Goal: Task Accomplishment & Management: Manage account settings

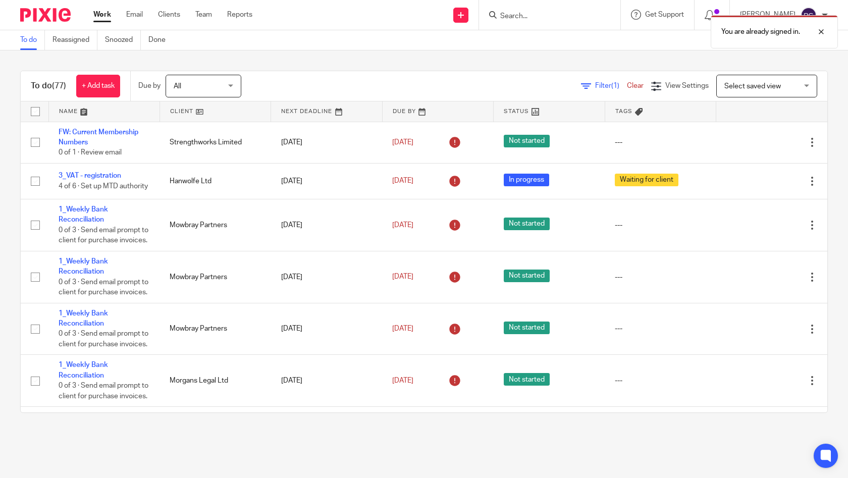
click at [522, 16] on div "You are already signed in." at bounding box center [631, 29] width 414 height 38
click at [497, 16] on icon at bounding box center [493, 15] width 8 height 8
click at [515, 13] on input "Search" at bounding box center [544, 16] width 91 height 9
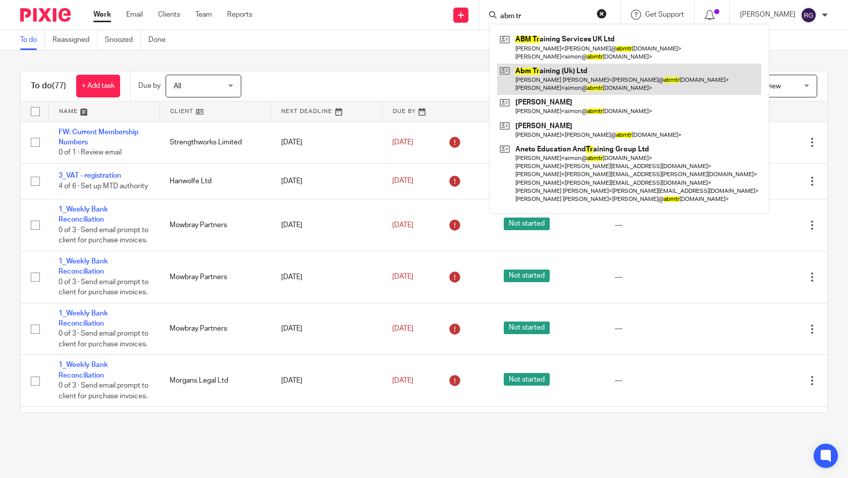
type input "abm tr"
click at [560, 71] on link at bounding box center [629, 79] width 264 height 31
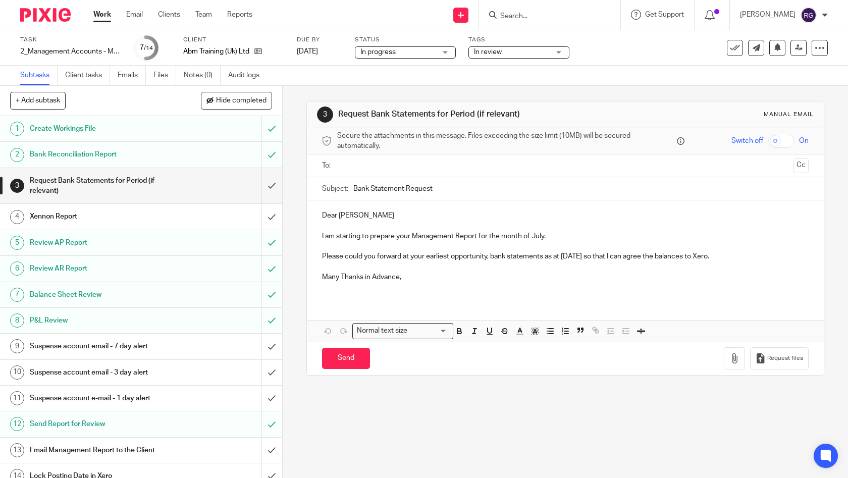
scroll to position [9, 0]
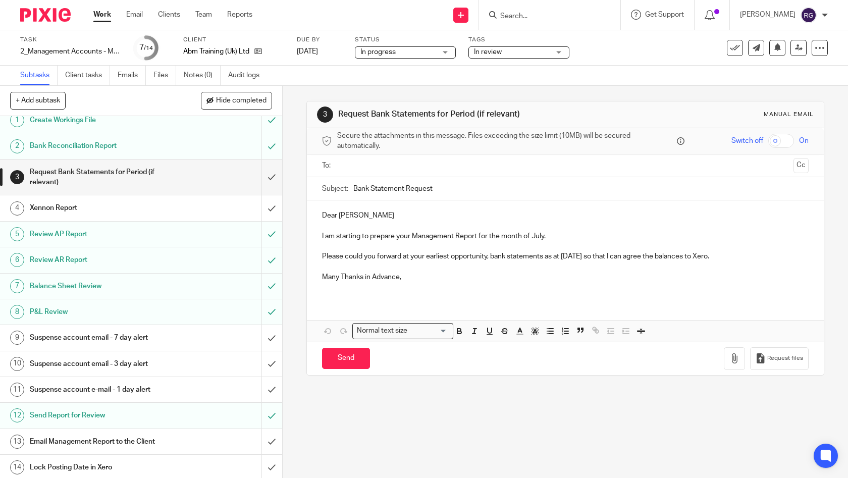
click at [188, 440] on div "Email Management Report to the Client" at bounding box center [141, 441] width 222 height 15
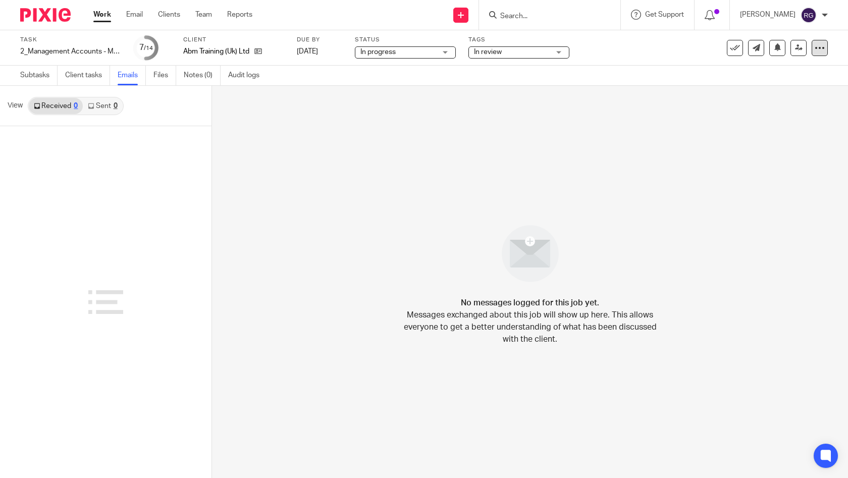
click at [815, 48] on icon at bounding box center [820, 48] width 10 height 10
click at [796, 211] on div "No messages logged for this job yet. Messages exchanged about this job will sho…" at bounding box center [530, 282] width 636 height 392
click at [162, 78] on link "Files" at bounding box center [165, 76] width 23 height 20
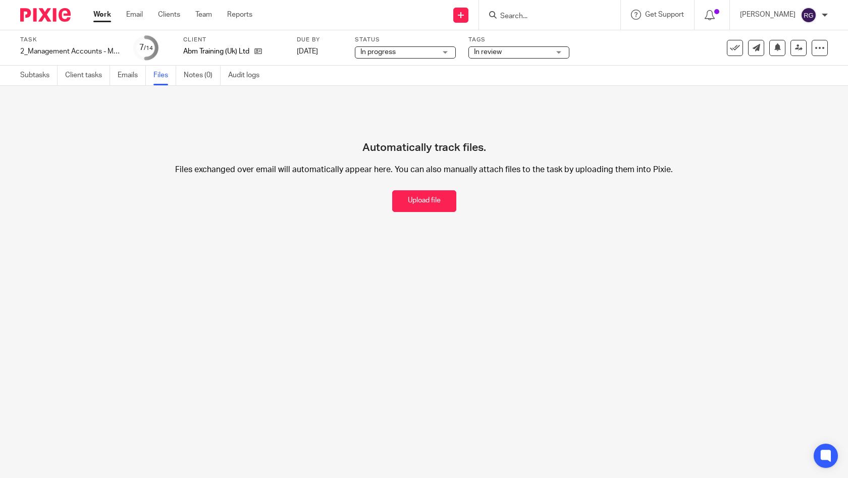
click at [128, 76] on link "Emails" at bounding box center [132, 76] width 28 height 20
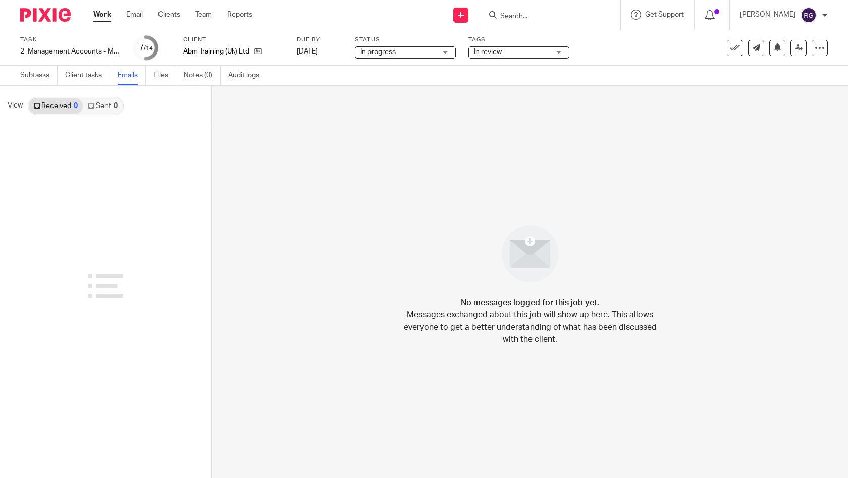
click at [83, 78] on link "Client tasks" at bounding box center [87, 76] width 45 height 20
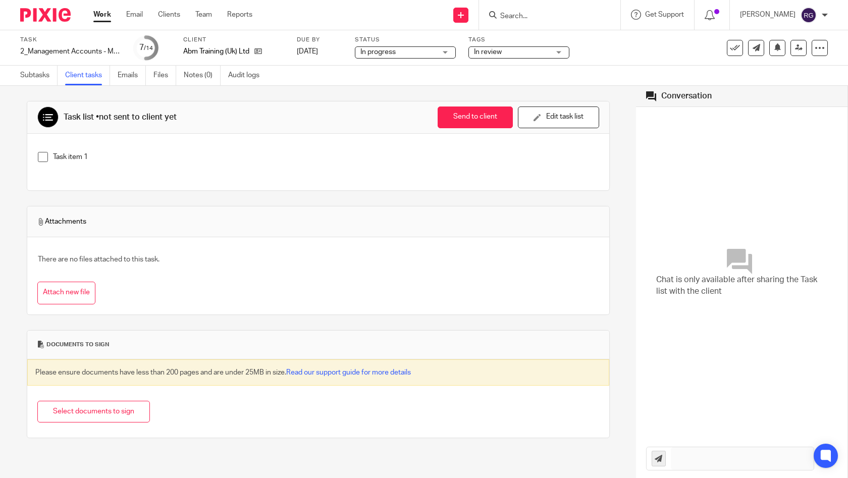
click at [38, 75] on link "Subtasks" at bounding box center [38, 76] width 37 height 20
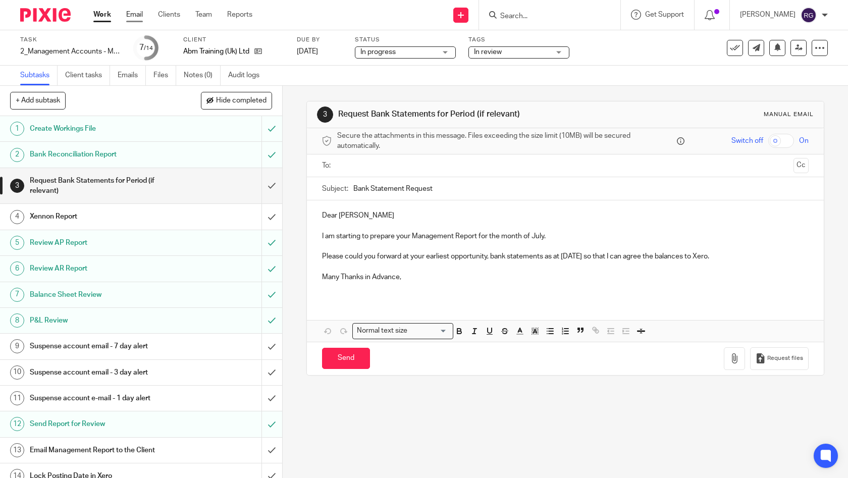
click at [133, 18] on link "Email" at bounding box center [134, 15] width 17 height 10
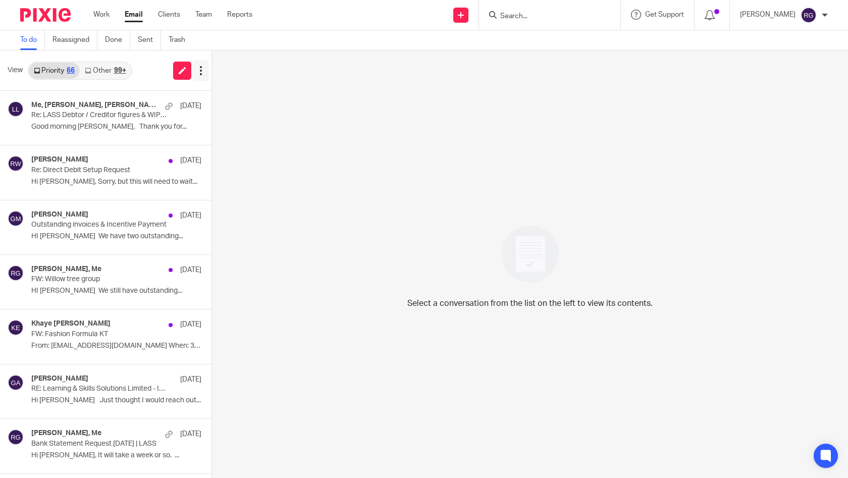
click at [201, 68] on icon at bounding box center [201, 71] width 10 height 10
click at [290, 144] on div "Select a conversation from the list on the left to view its contents." at bounding box center [530, 265] width 636 height 428
click at [71, 114] on p "Re: LASS Debtor / Creditor figures & WIP 24-25" at bounding box center [87, 115] width 112 height 9
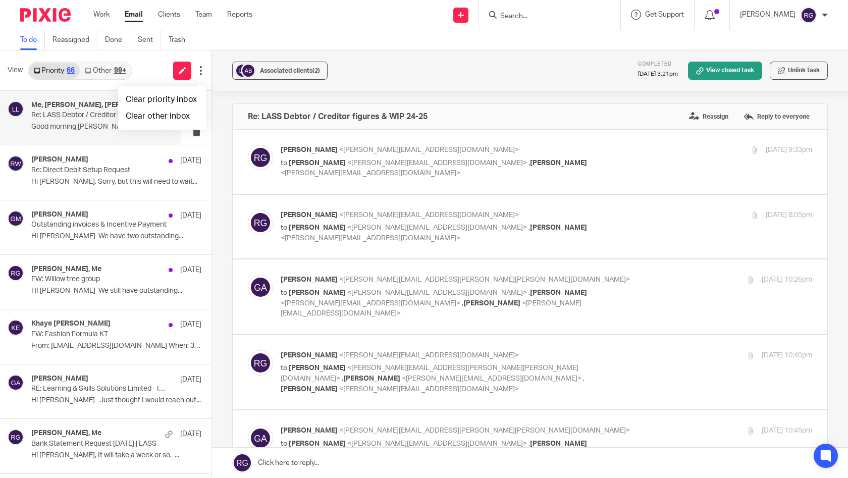
click at [105, 70] on link "Other 99+" at bounding box center [105, 71] width 51 height 16
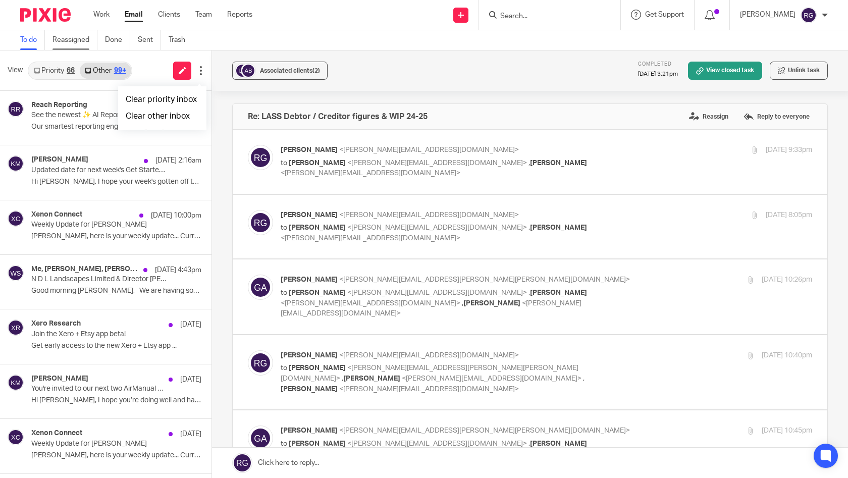
click at [75, 43] on link "Reassigned" at bounding box center [75, 40] width 45 height 20
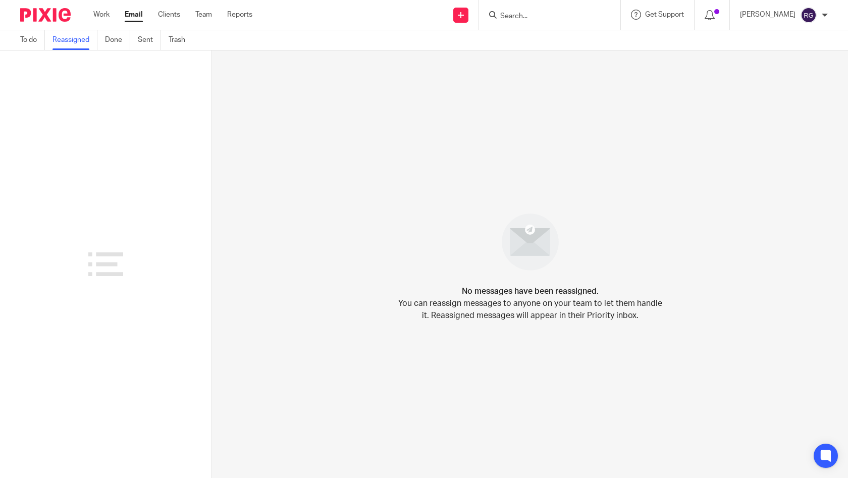
click at [115, 40] on link "Done" at bounding box center [117, 40] width 25 height 20
click at [147, 40] on link "Sent" at bounding box center [149, 40] width 23 height 20
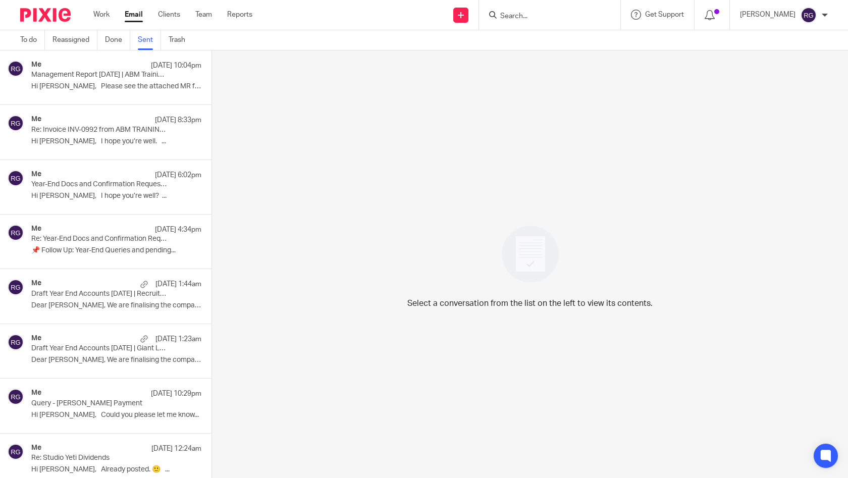
click at [76, 87] on p "Hi [PERSON_NAME], Please see the attached MR for..." at bounding box center [116, 86] width 170 height 9
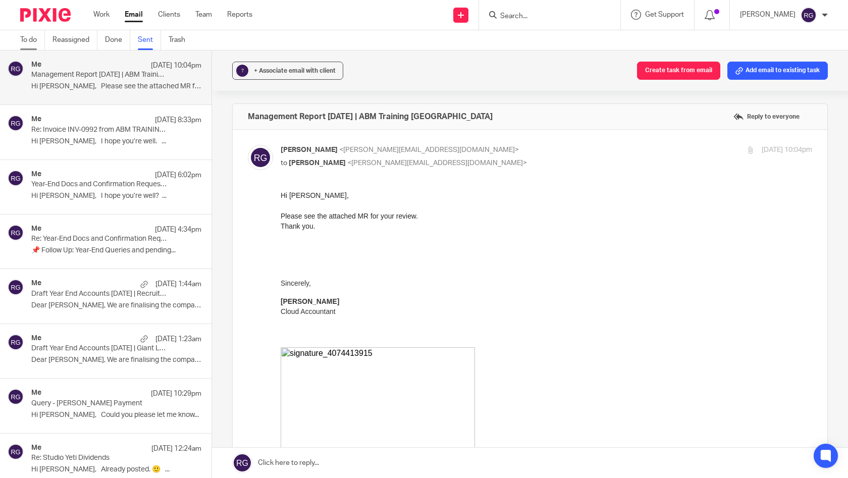
click at [25, 42] on link "To do" at bounding box center [32, 40] width 25 height 20
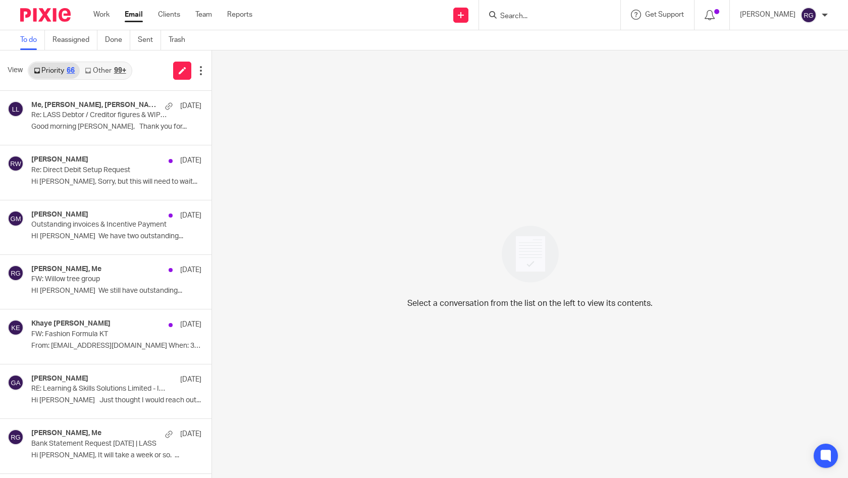
click at [110, 69] on link "Other 99+" at bounding box center [105, 71] width 51 height 16
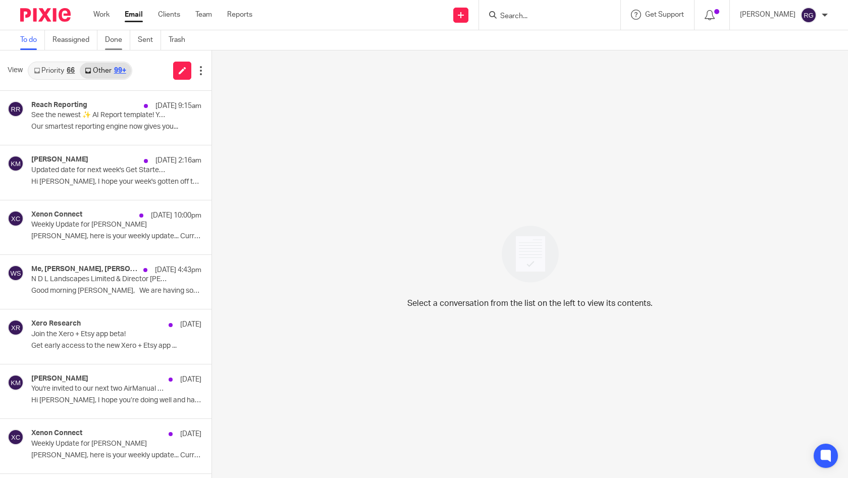
click at [124, 40] on link "Done" at bounding box center [117, 40] width 25 height 20
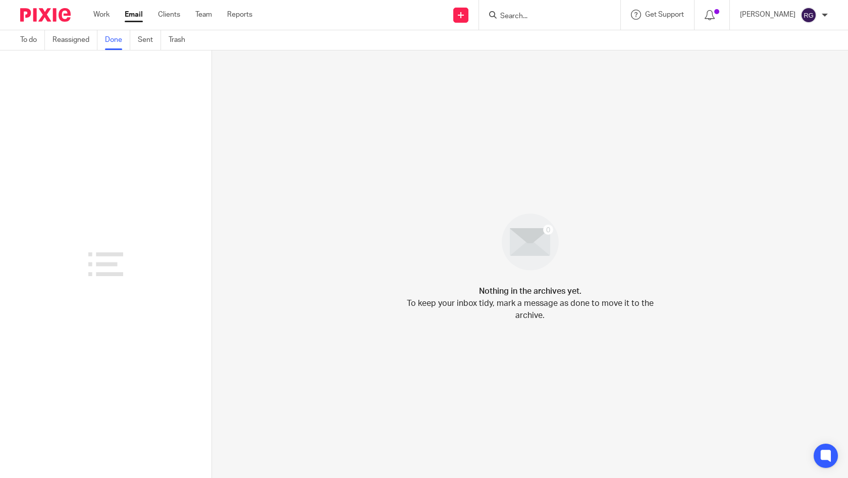
click at [148, 42] on link "Sent" at bounding box center [149, 40] width 23 height 20
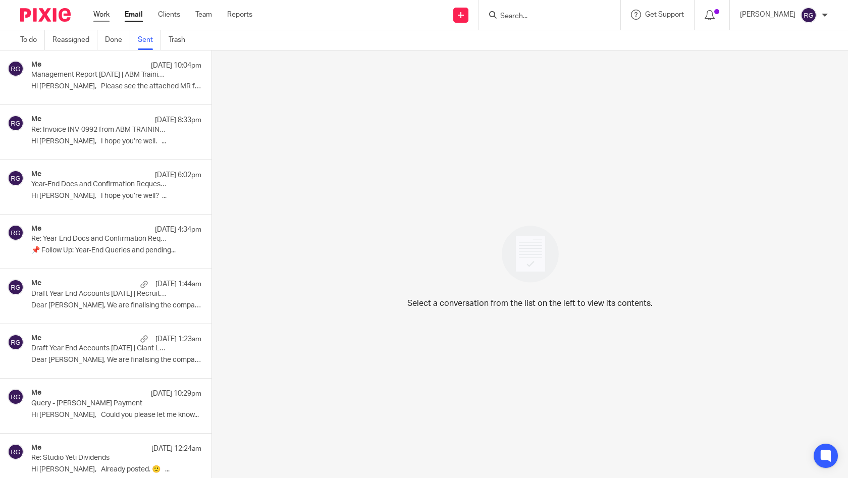
click at [110, 14] on link "Work" at bounding box center [101, 15] width 16 height 10
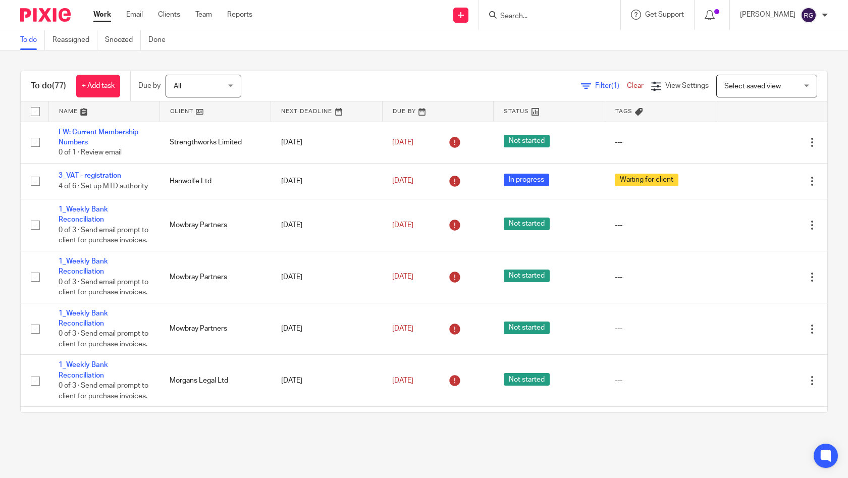
click at [515, 14] on input "Search" at bounding box center [544, 16] width 91 height 9
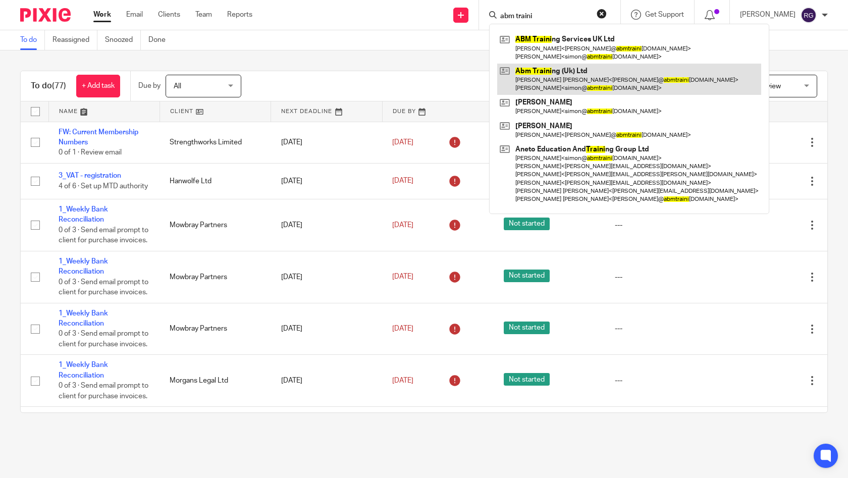
type input "abm traini"
click at [579, 70] on link at bounding box center [629, 79] width 264 height 31
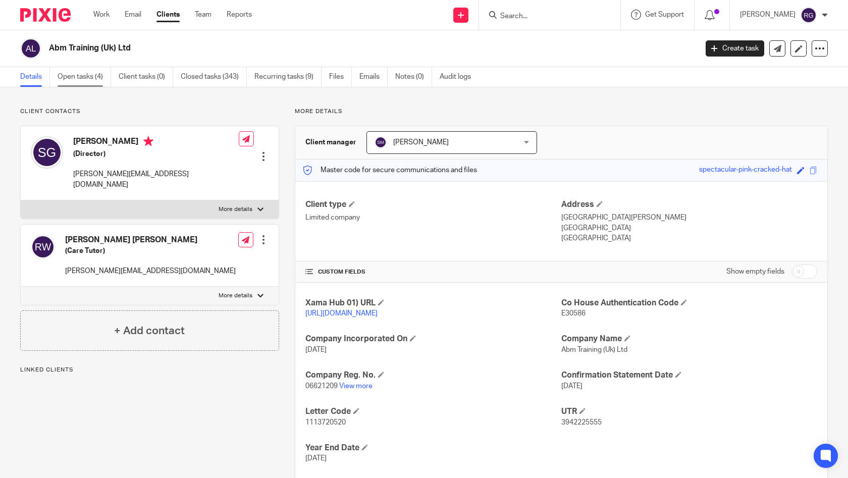
click at [89, 80] on link "Open tasks (4)" at bounding box center [85, 77] width 54 height 20
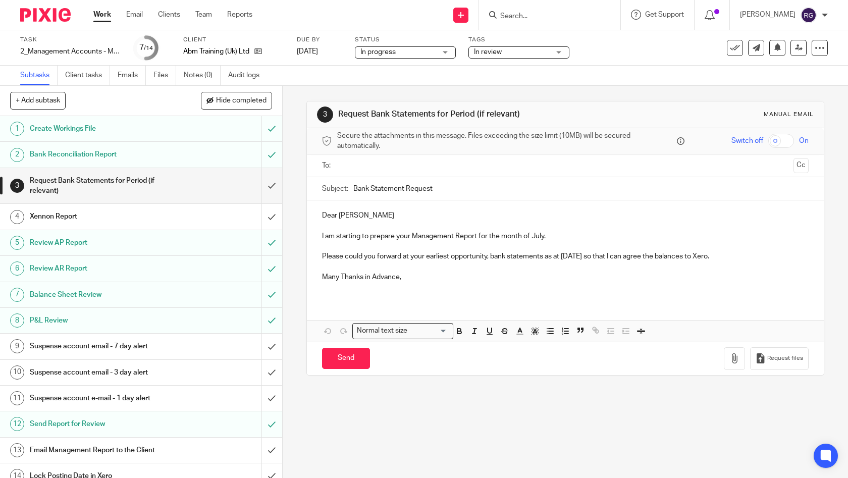
scroll to position [9, 0]
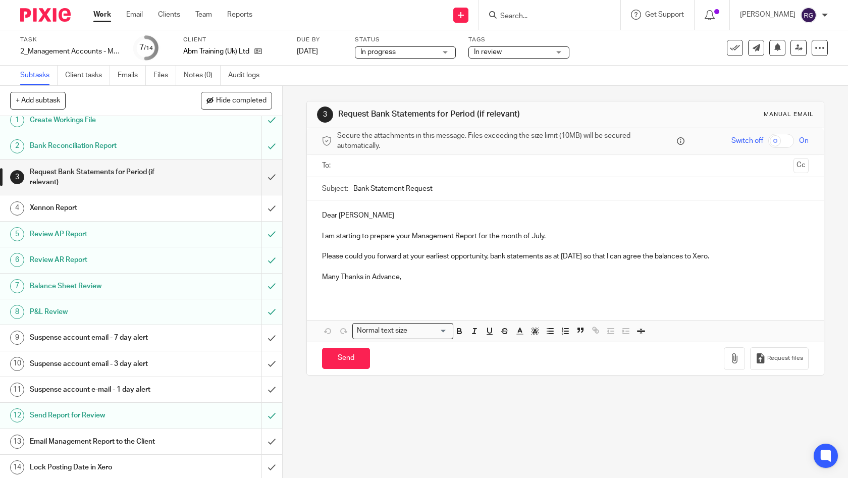
click at [146, 439] on h1 "Email Management Report to the Client" at bounding box center [104, 441] width 148 height 15
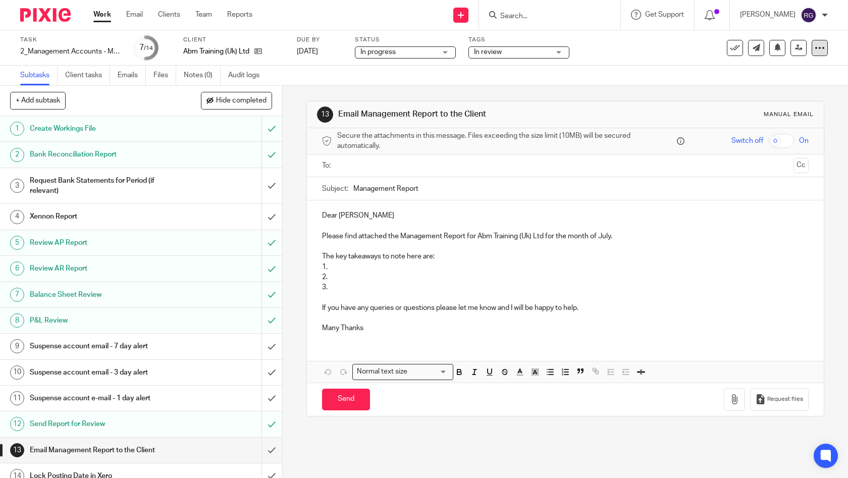
click at [815, 51] on icon at bounding box center [820, 48] width 10 height 10
click at [831, 110] on div "13 Email Management Report to the Client Manual email Secure the attachments in…" at bounding box center [566, 282] width 566 height 392
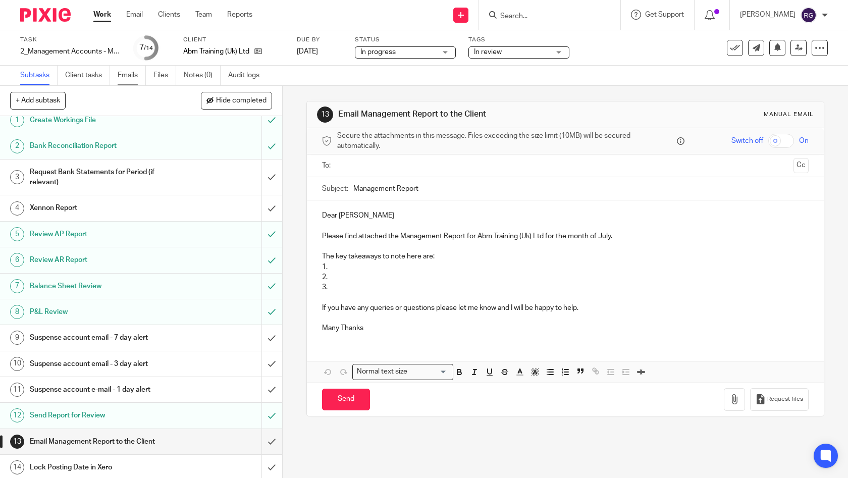
click at [132, 78] on link "Emails" at bounding box center [132, 76] width 28 height 20
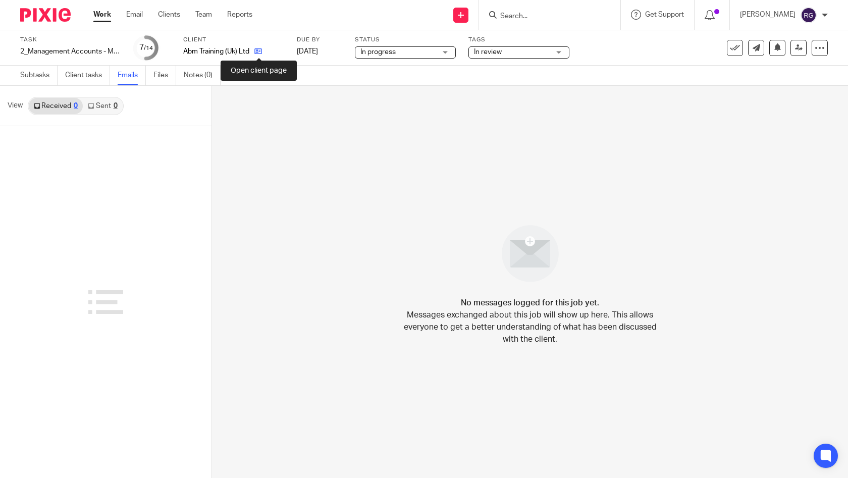
click at [261, 51] on icon at bounding box center [259, 51] width 8 height 8
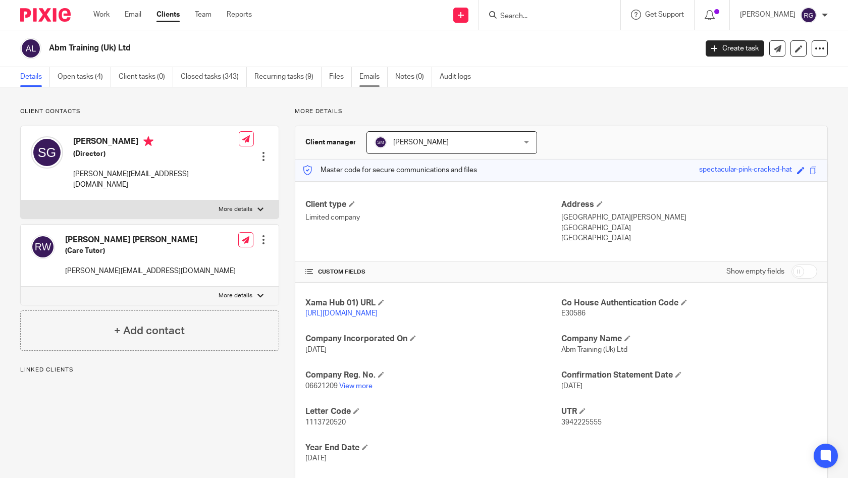
click at [374, 79] on link "Emails" at bounding box center [374, 77] width 28 height 20
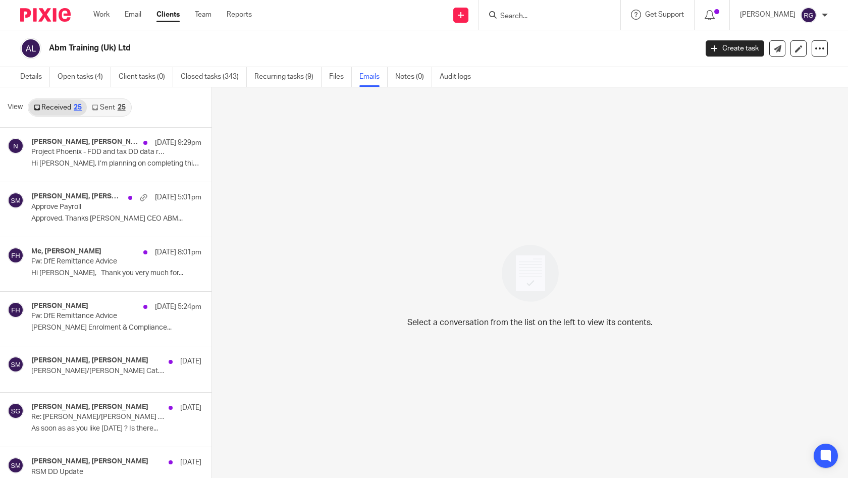
click at [111, 108] on link "Sent 25" at bounding box center [108, 107] width 43 height 16
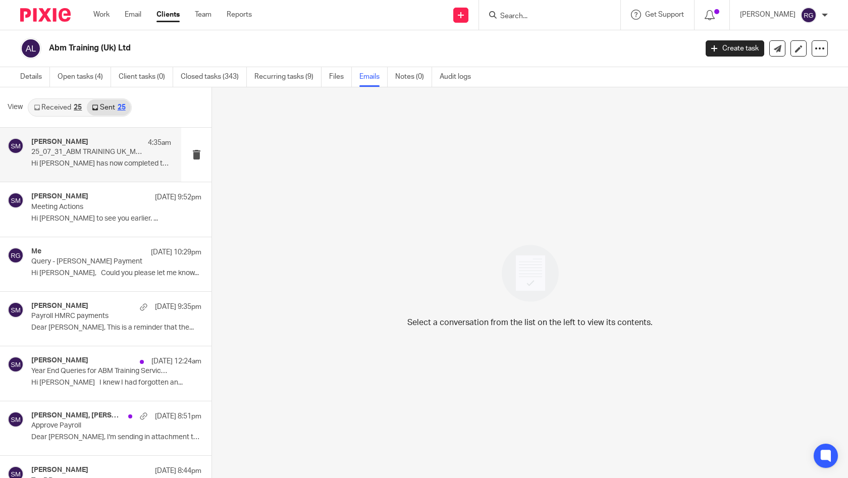
click at [92, 148] on p "25_07_31_ABM TRAINING UK_MANAGEMENT REPORT.xlsx" at bounding box center [87, 152] width 112 height 9
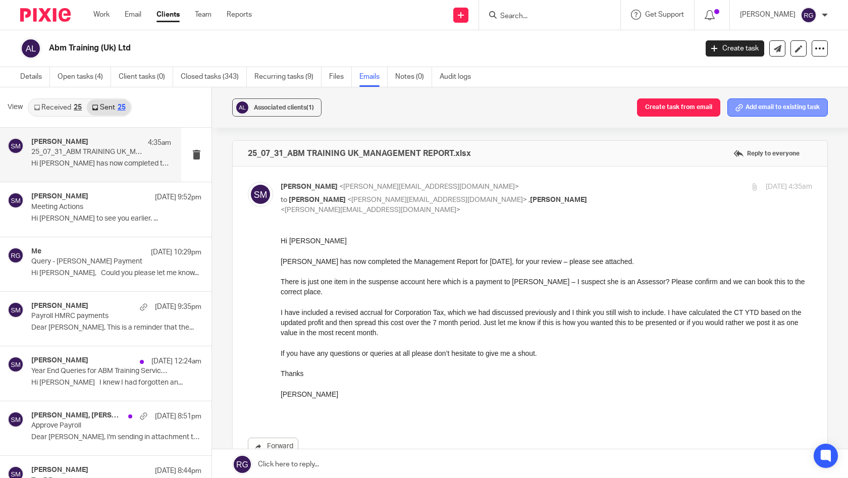
click at [775, 107] on button "Add email to existing task" at bounding box center [778, 107] width 101 height 18
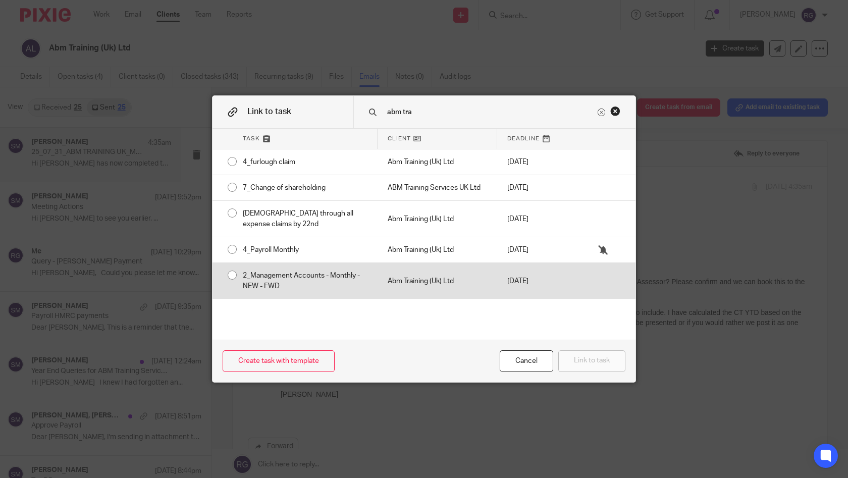
type input "abm tra"
click at [233, 274] on div "2_Management Accounts - Monthly - NEW - FWD" at bounding box center [305, 281] width 145 height 36
radio input "true"
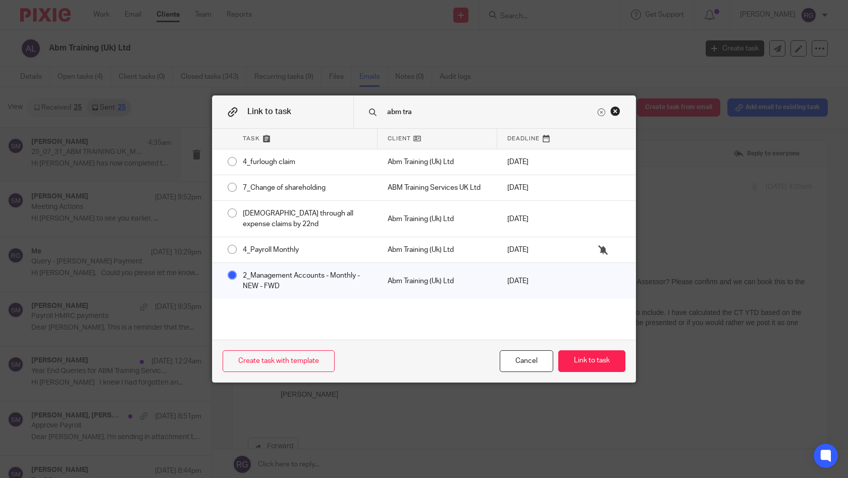
click at [261, 277] on div "2_Management Accounts - Monthly - NEW - FWD" at bounding box center [305, 281] width 145 height 36
click at [584, 359] on button "Link to task" at bounding box center [592, 361] width 67 height 22
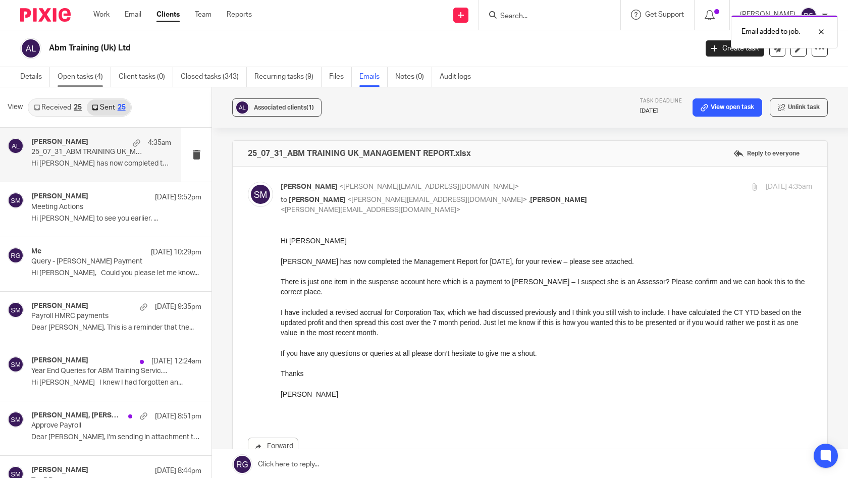
click at [77, 78] on link "Open tasks (4)" at bounding box center [85, 77] width 54 height 20
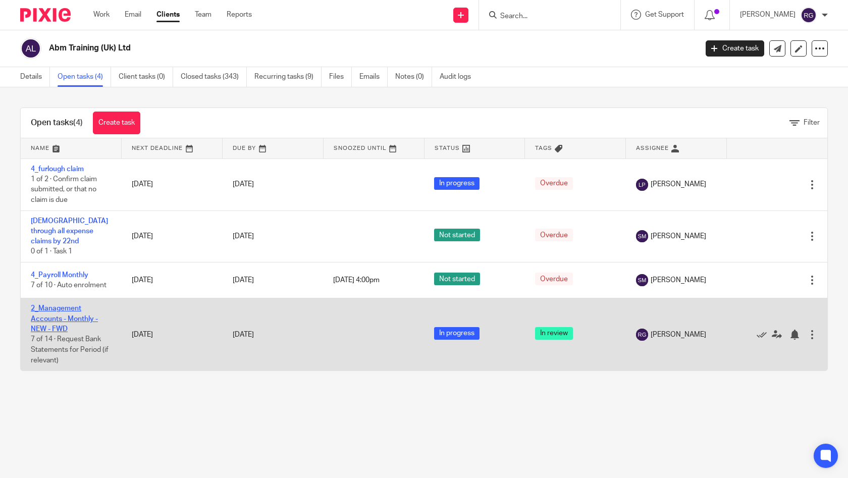
click at [82, 309] on link "2_Management Accounts - Monthly - NEW - FWD" at bounding box center [64, 319] width 67 height 28
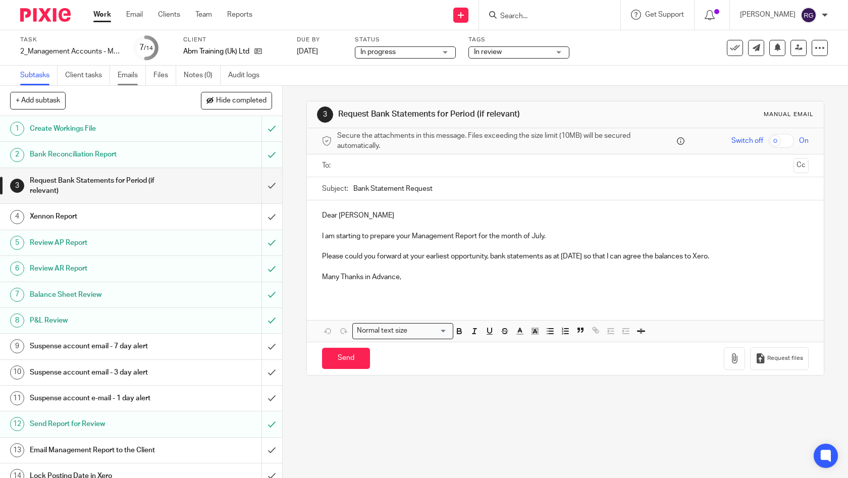
click at [132, 76] on link "Emails" at bounding box center [132, 76] width 28 height 20
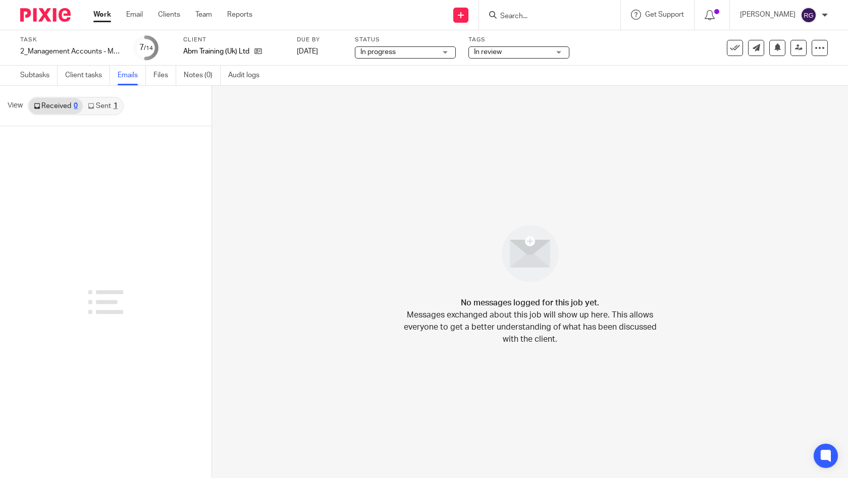
click at [111, 105] on link "Sent 1" at bounding box center [102, 106] width 39 height 16
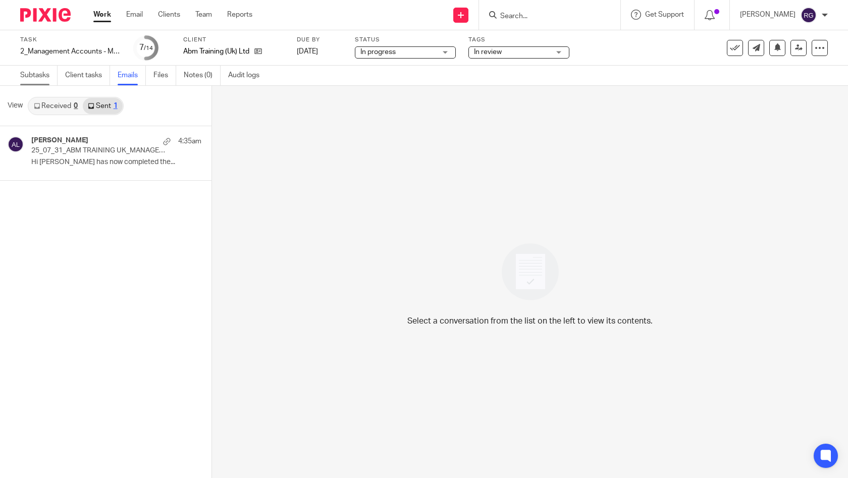
click at [35, 80] on link "Subtasks" at bounding box center [38, 76] width 37 height 20
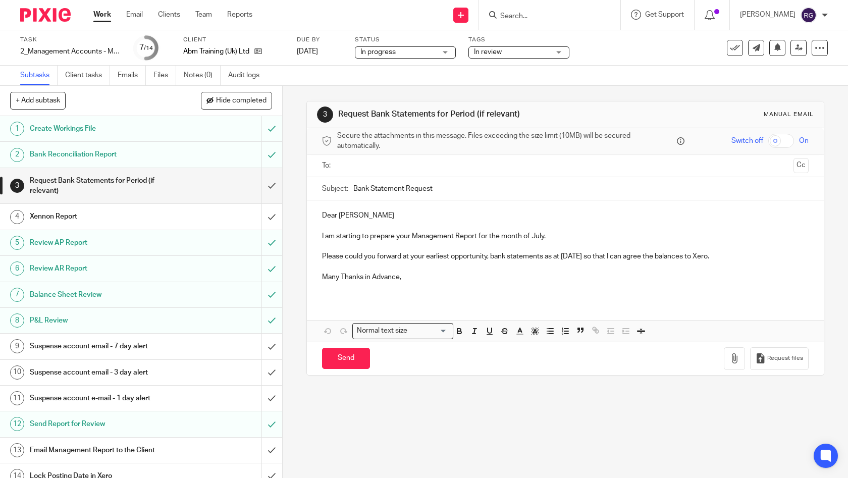
scroll to position [9, 0]
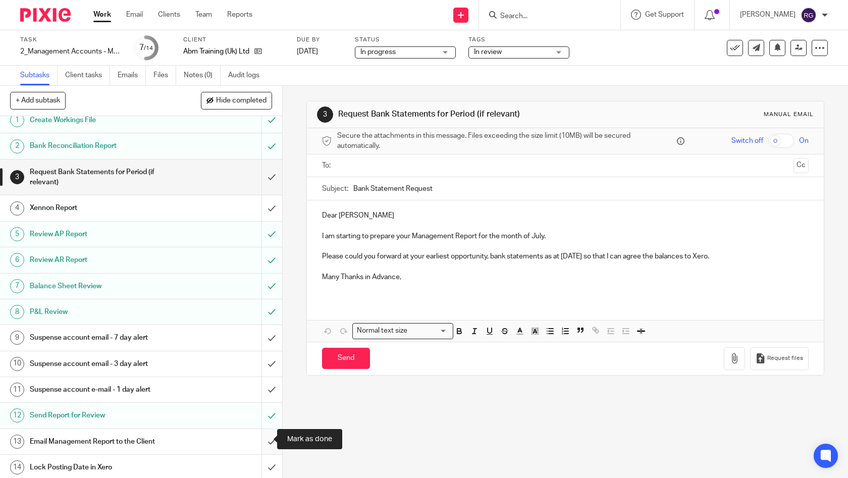
click at [266, 437] on input "submit" at bounding box center [141, 441] width 282 height 25
click at [730, 49] on icon at bounding box center [735, 48] width 10 height 10
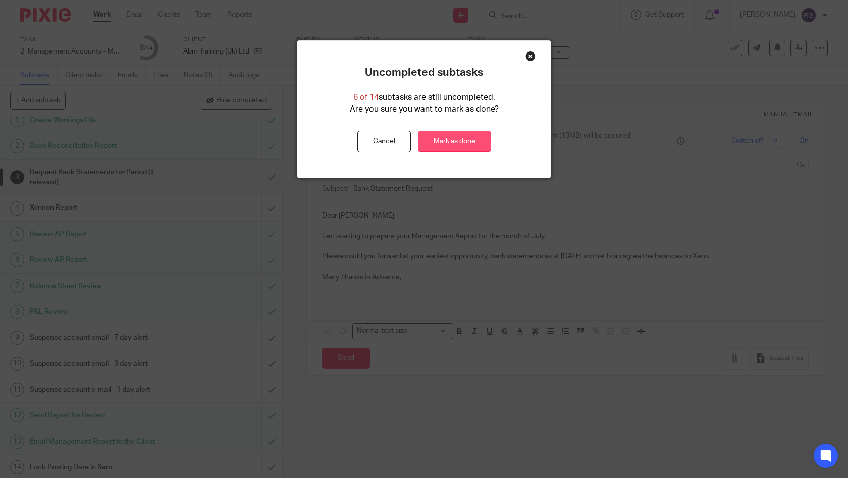
click at [472, 143] on link "Mark as done" at bounding box center [454, 142] width 73 height 22
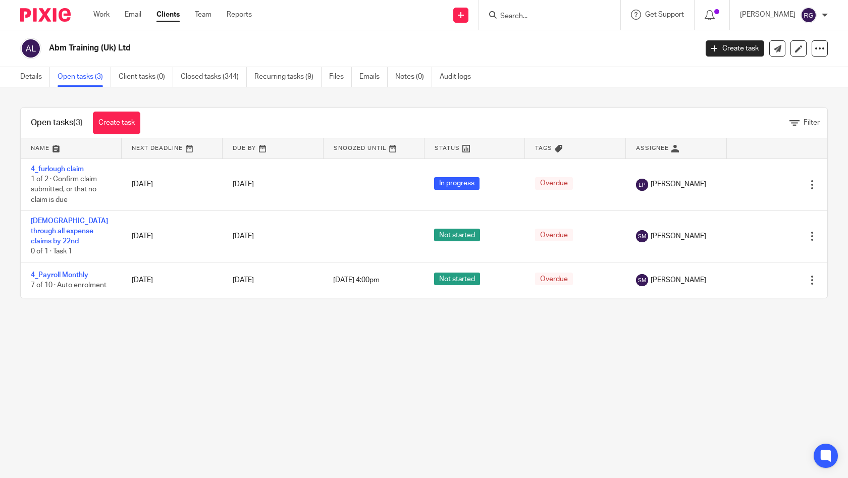
click at [106, 16] on link "Work" at bounding box center [101, 15] width 16 height 10
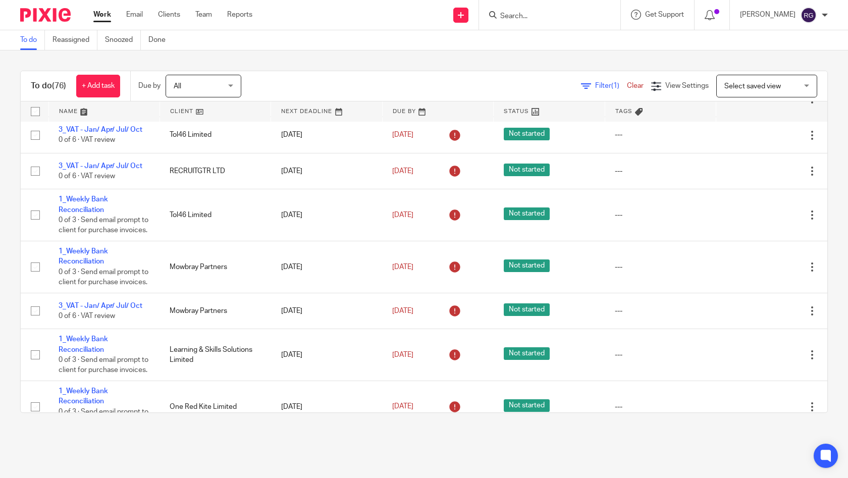
scroll to position [1019, 0]
